Goal: Task Accomplishment & Management: Use online tool/utility

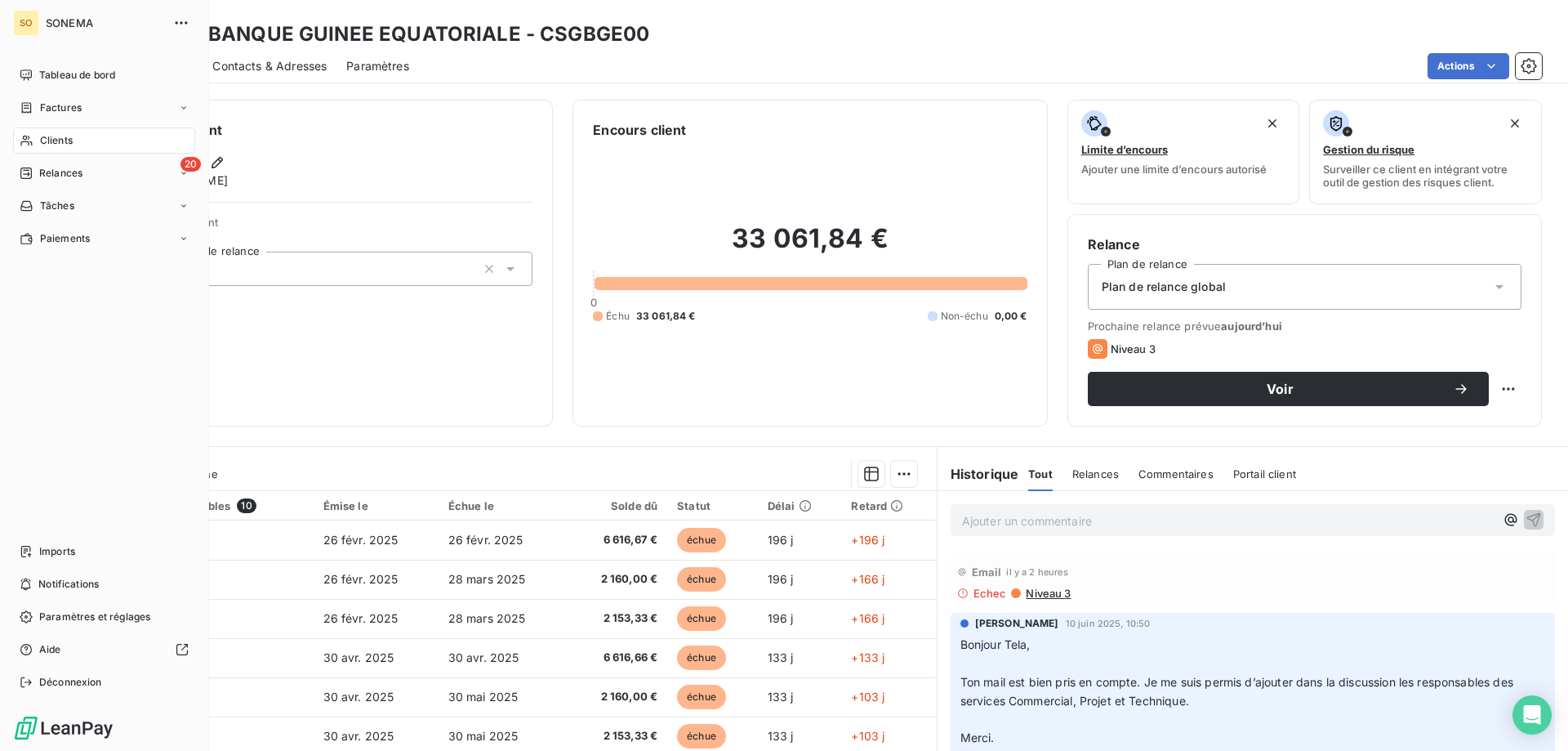
click at [59, 142] on span "Clients" at bounding box center [56, 140] width 32 height 15
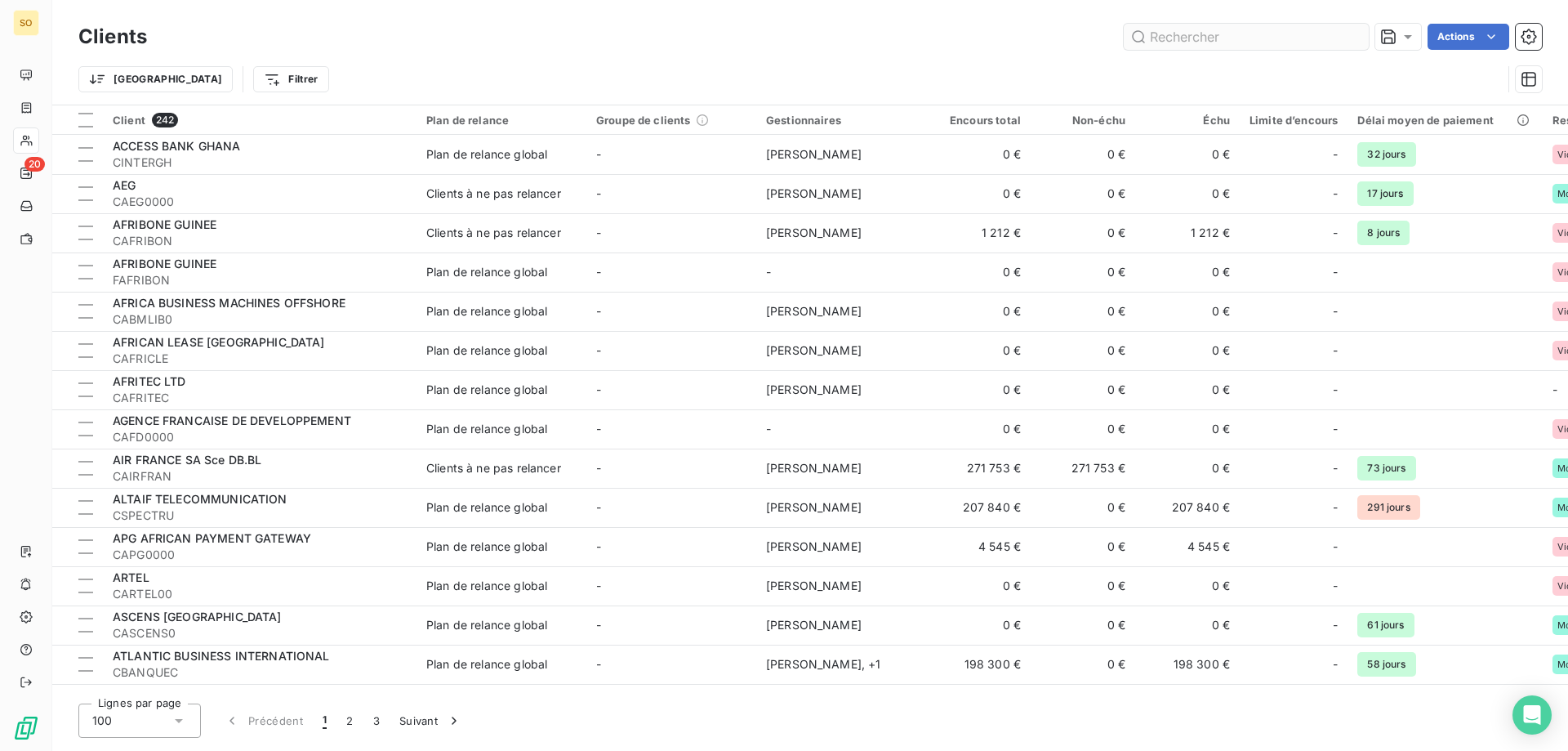
click at [1200, 27] on input "text" at bounding box center [1246, 36] width 245 height 27
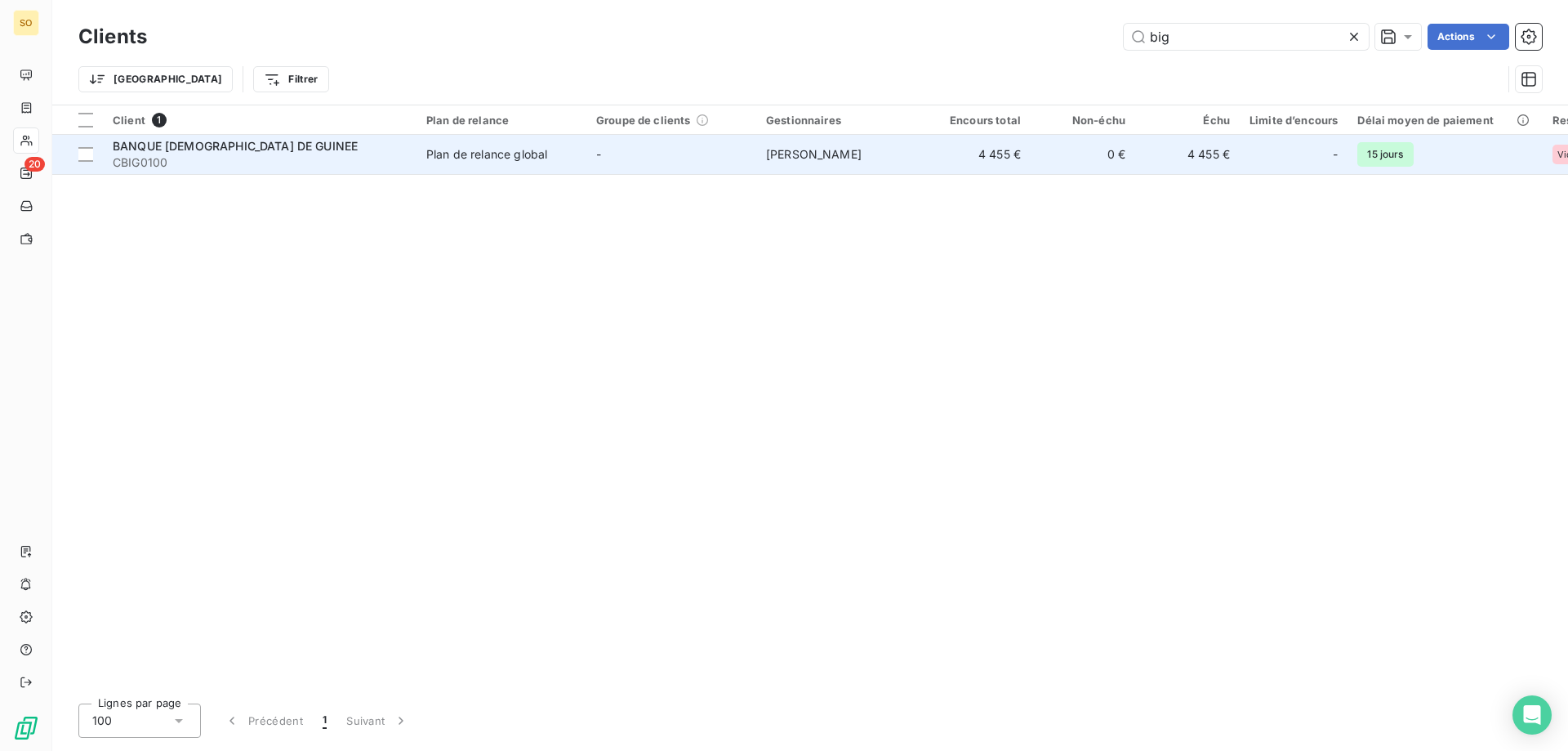
type input "big"
click at [211, 142] on span "BANQUE [DEMOGRAPHIC_DATA] DE GUINEE" at bounding box center [235, 146] width 245 height 14
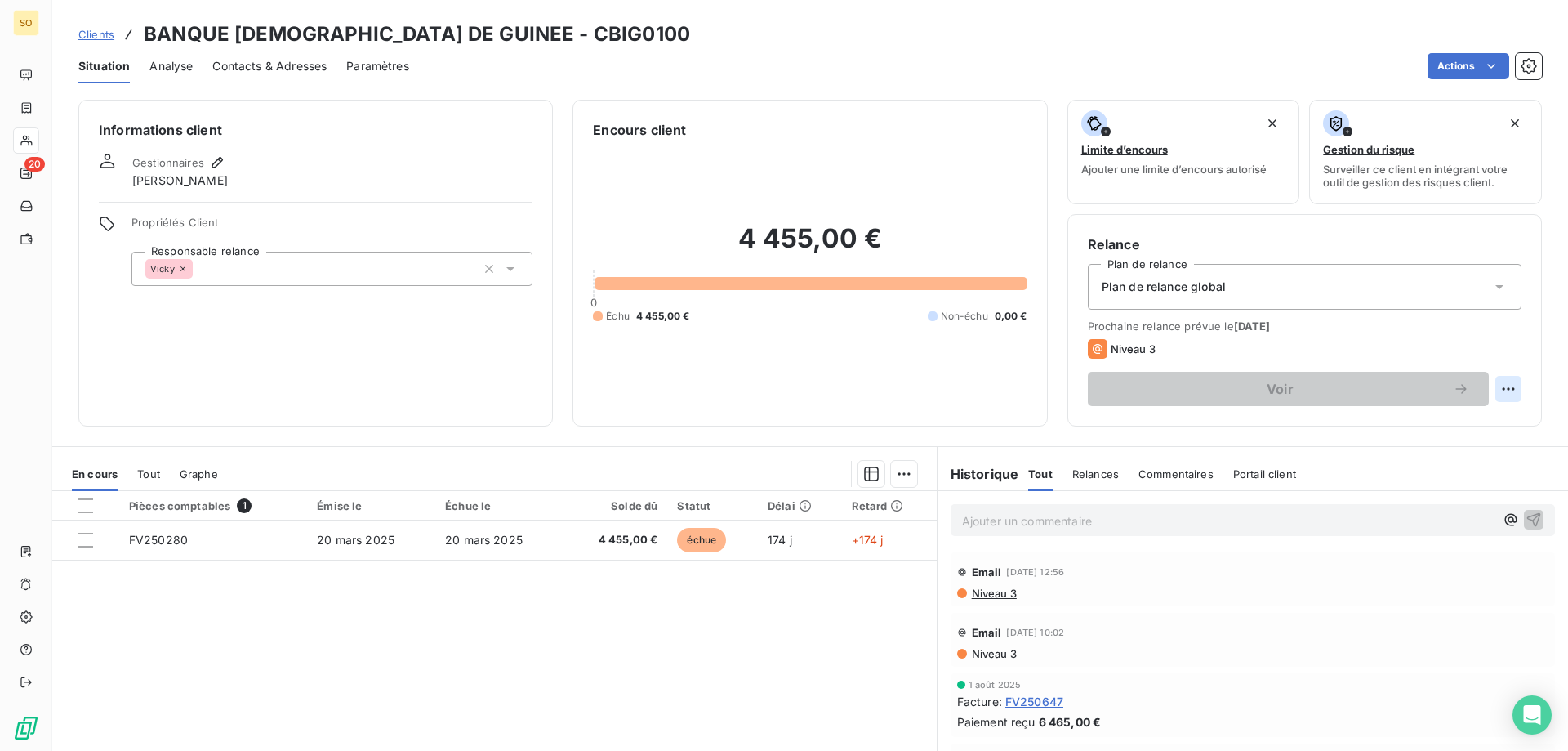
click at [1493, 391] on html "SO 20 Clients BANQUE [DEMOGRAPHIC_DATA] DE GUINEE - CBIG0100 Situation Analyse …" at bounding box center [784, 375] width 1568 height 751
click at [1424, 422] on div "Replanifier cette action" at bounding box center [1429, 424] width 147 height 27
select select "8"
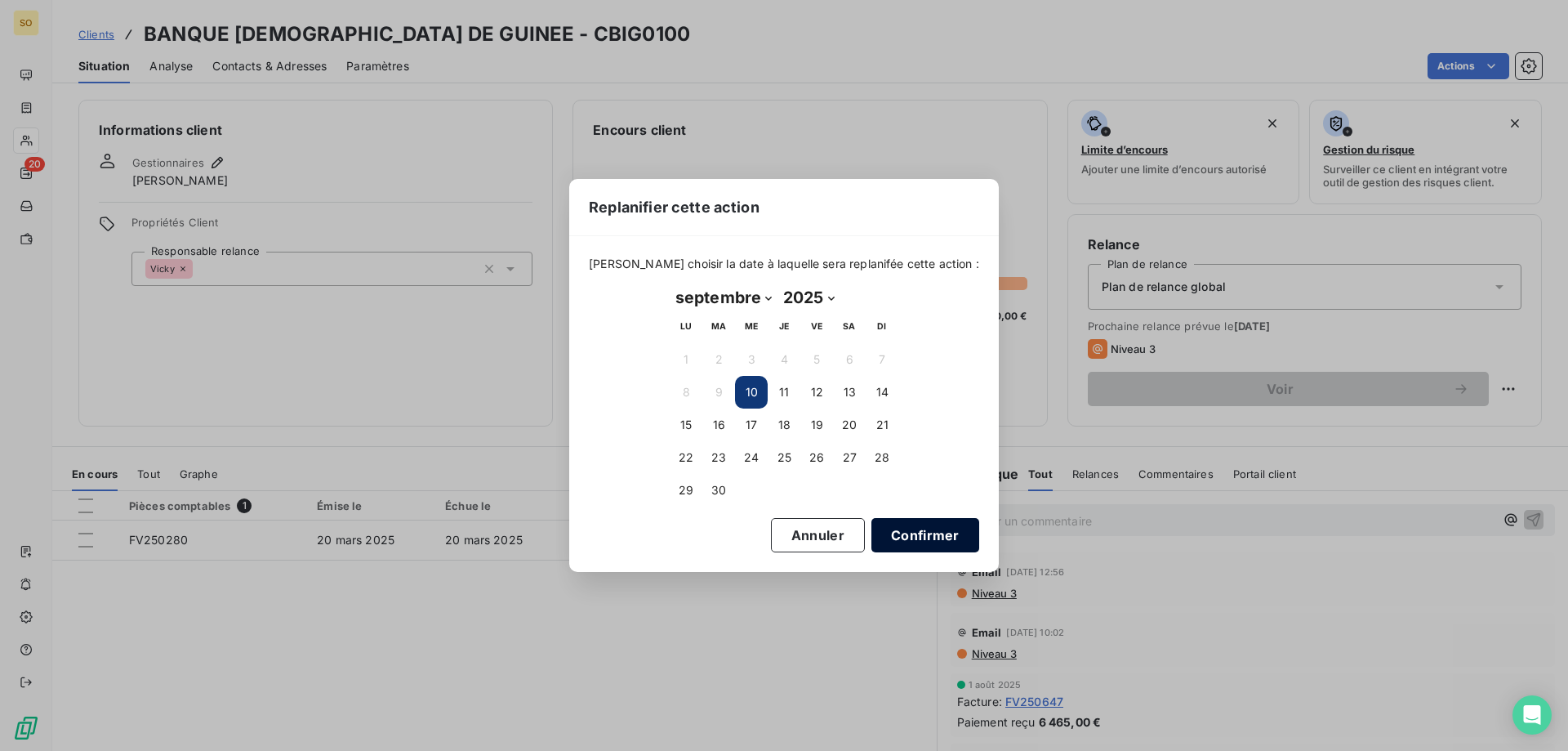
click at [875, 530] on button "Confirmer" at bounding box center [925, 534] width 108 height 34
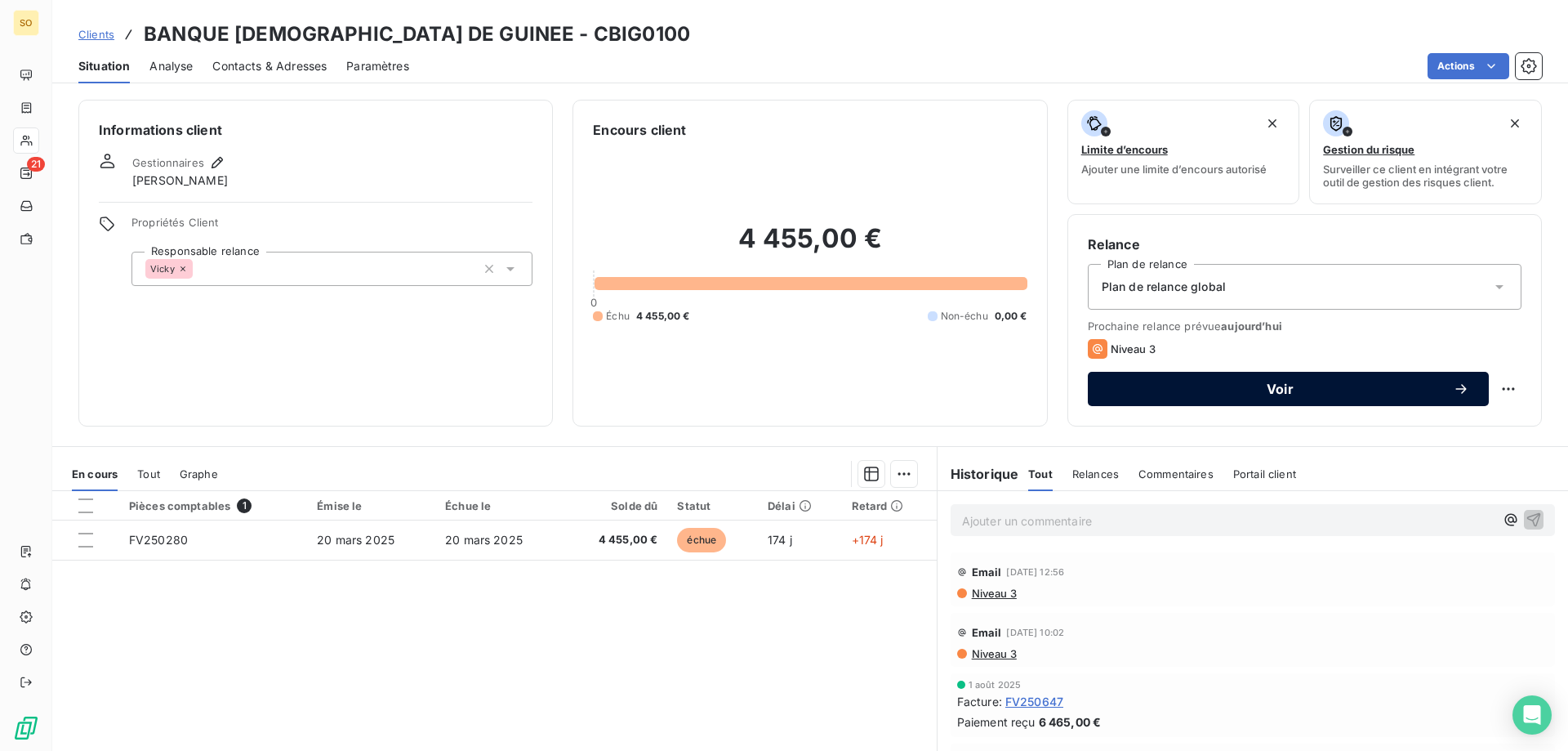
click at [1267, 389] on span "Voir" at bounding box center [1280, 388] width 345 height 13
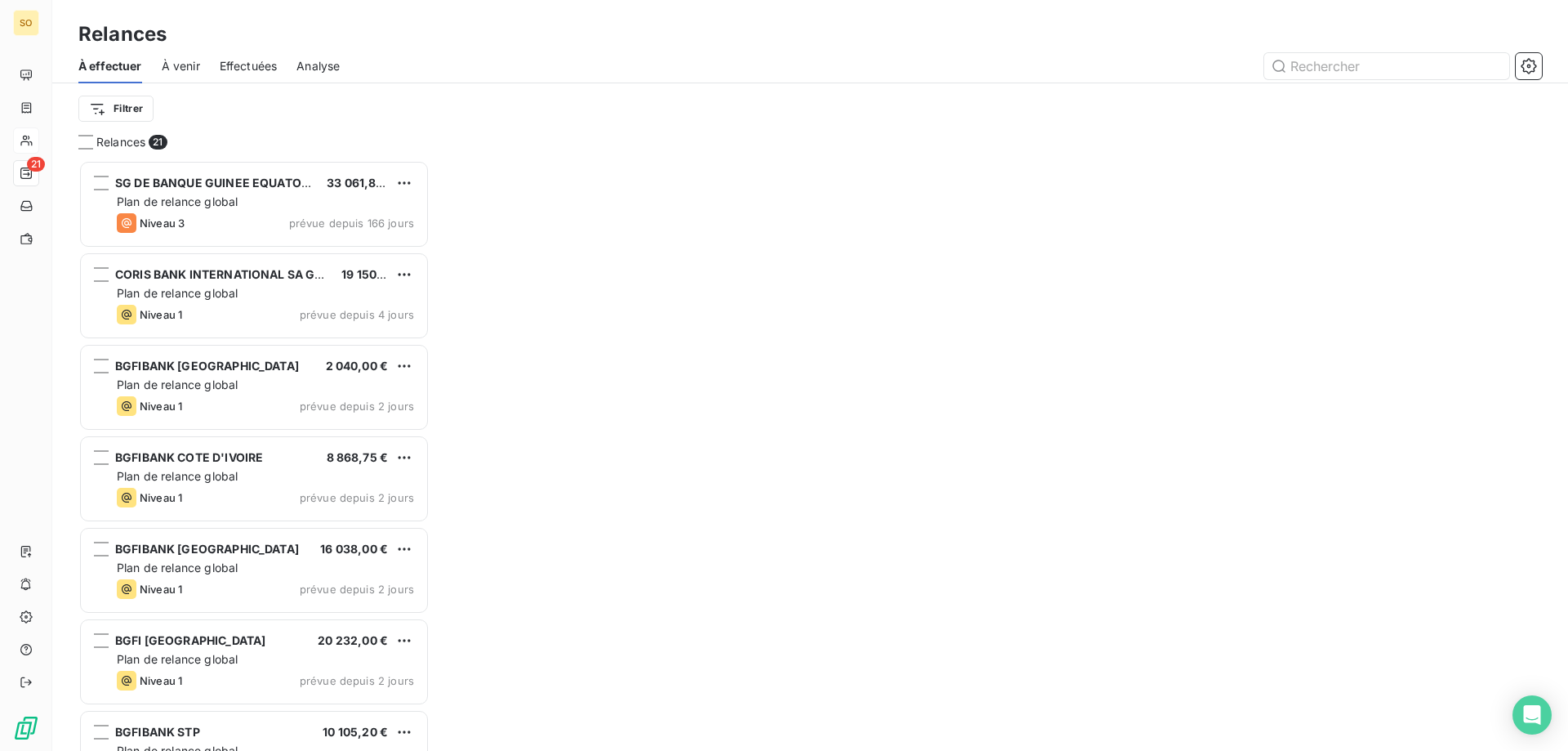
scroll to position [13, 13]
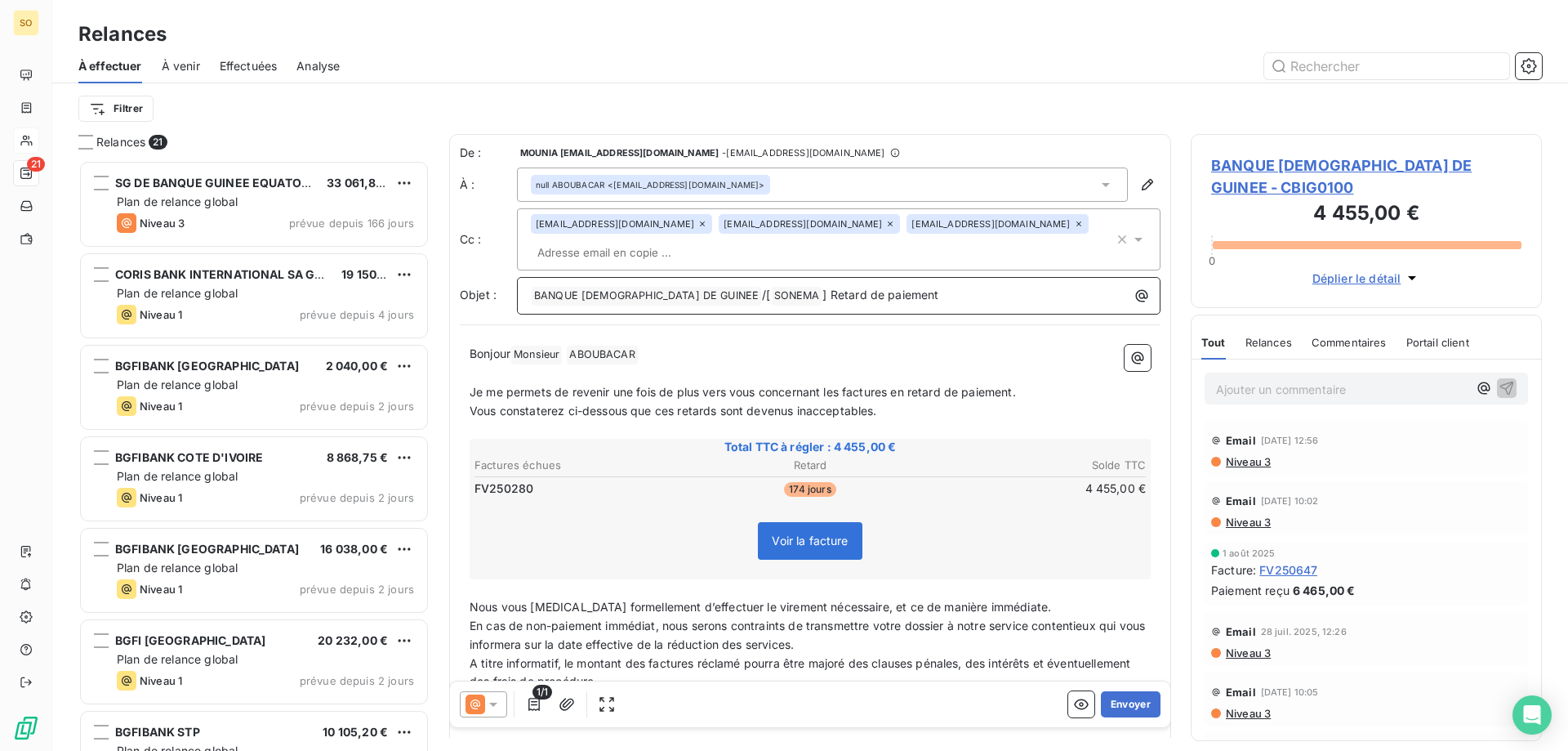
click at [823, 287] on span "] Retard de paiement" at bounding box center [881, 294] width 116 height 14
click at [1125, 703] on button "Envoyer" at bounding box center [1131, 704] width 60 height 27
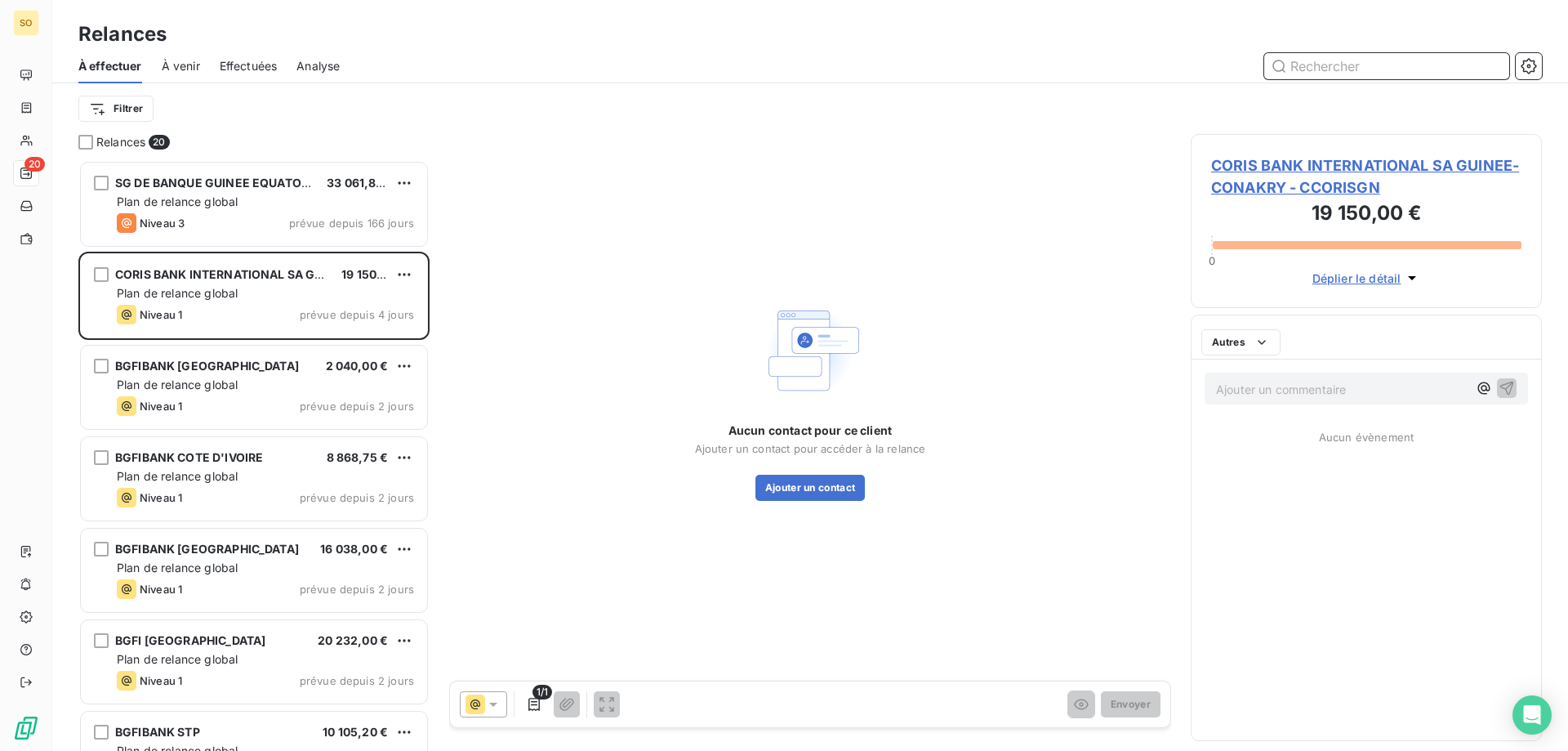
scroll to position [13, 13]
